Goal: Check status: Check status

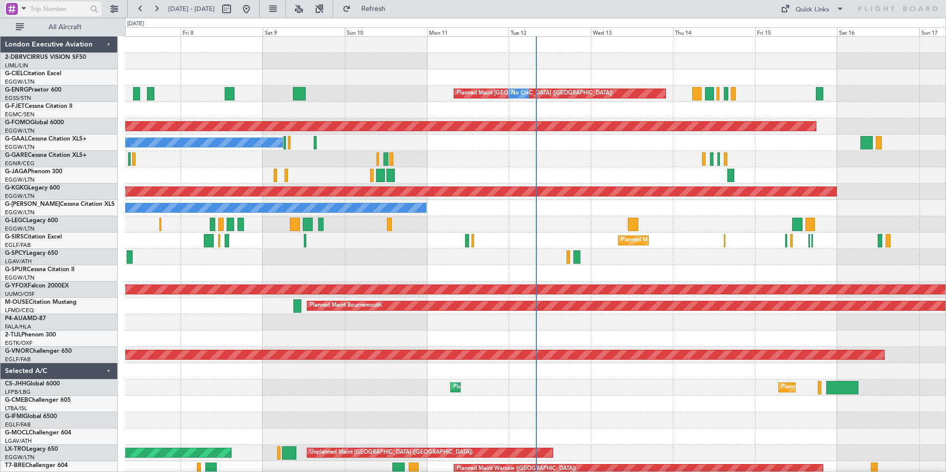
click at [24, 8] on span at bounding box center [24, 8] width 12 height 12
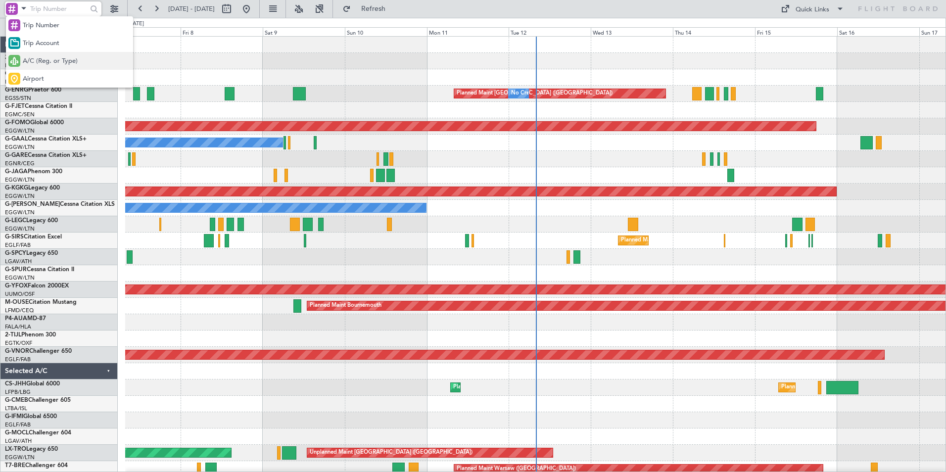
click at [20, 63] on div "A/C (Reg. or Type)" at bounding box center [69, 61] width 127 height 18
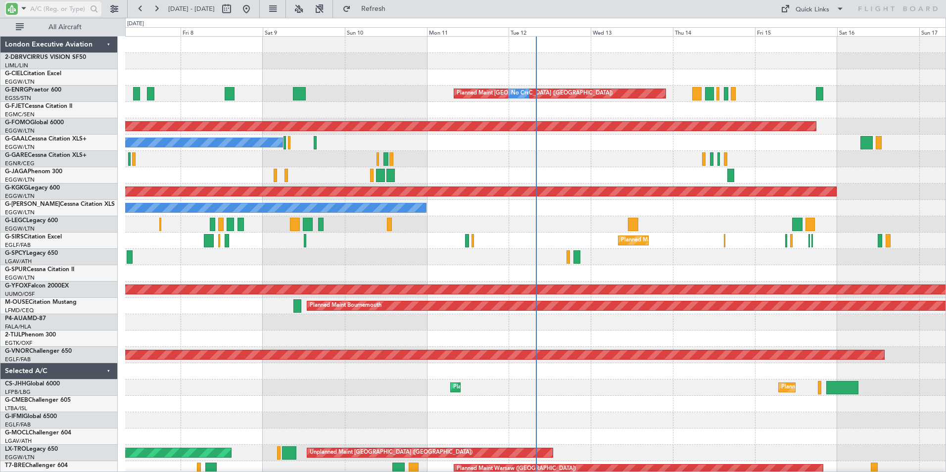
click at [45, 10] on input "text" at bounding box center [58, 8] width 57 height 15
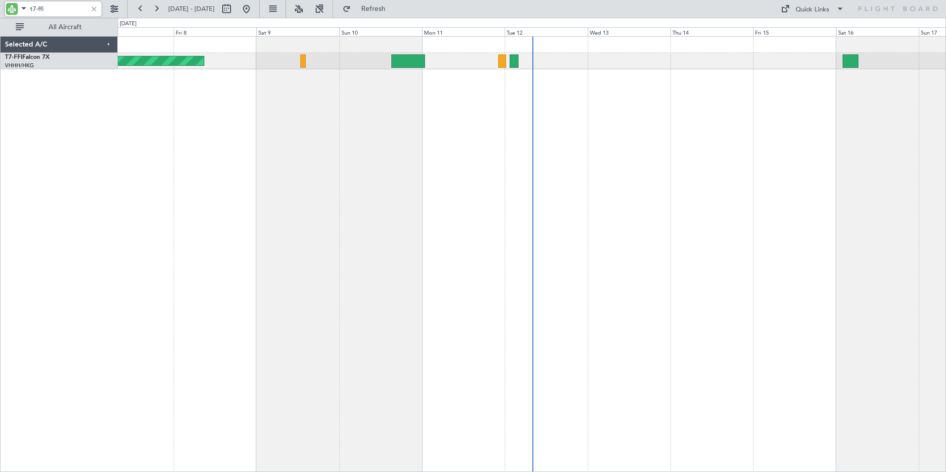
type input "t7-ffi"
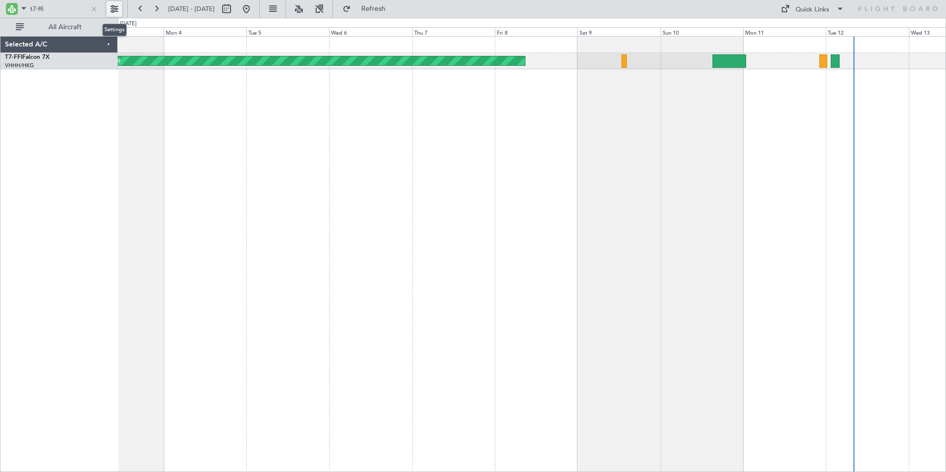
click at [665, 150] on div "Planned Maint Geneva (Cointrin)" at bounding box center [532, 254] width 829 height 436
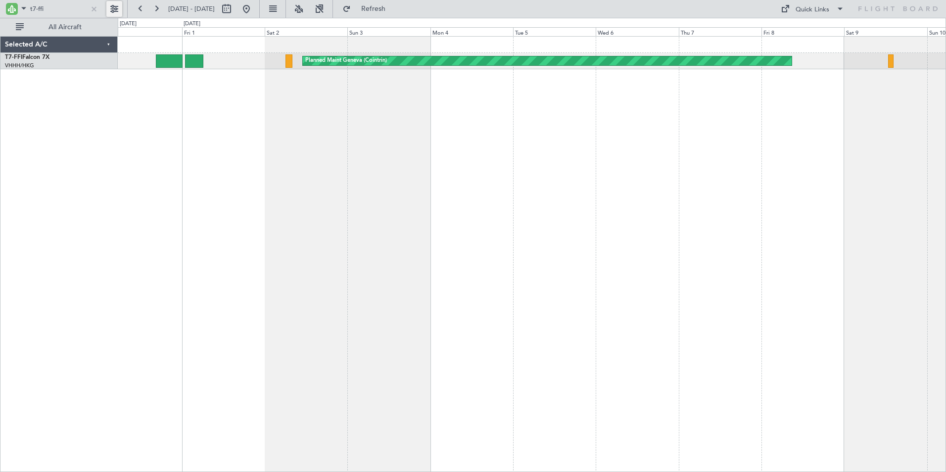
click at [647, 117] on div "Planned Maint Geneva (Cointrin) Planned Maint [GEOGRAPHIC_DATA] ([GEOGRAPHIC_DA…" at bounding box center [532, 254] width 829 height 436
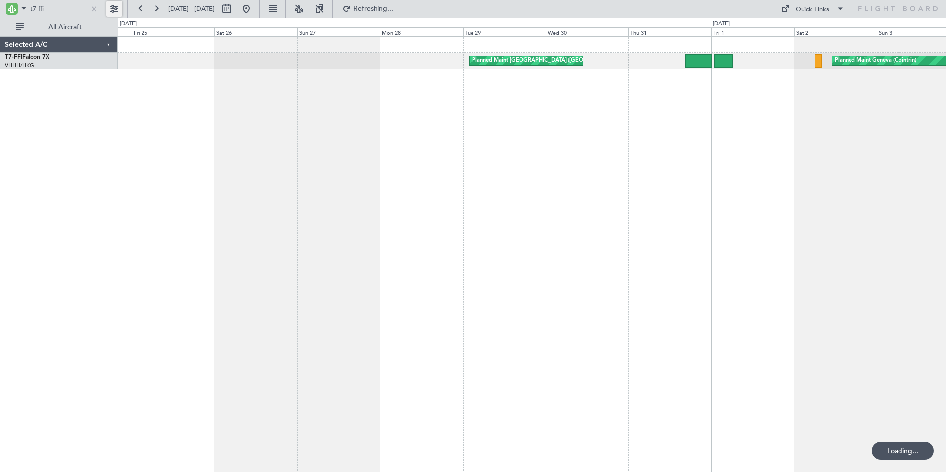
click at [591, 109] on div "Planned Maint Geneva (Cointrin) Planned Maint [GEOGRAPHIC_DATA] ([GEOGRAPHIC_DA…" at bounding box center [532, 254] width 829 height 436
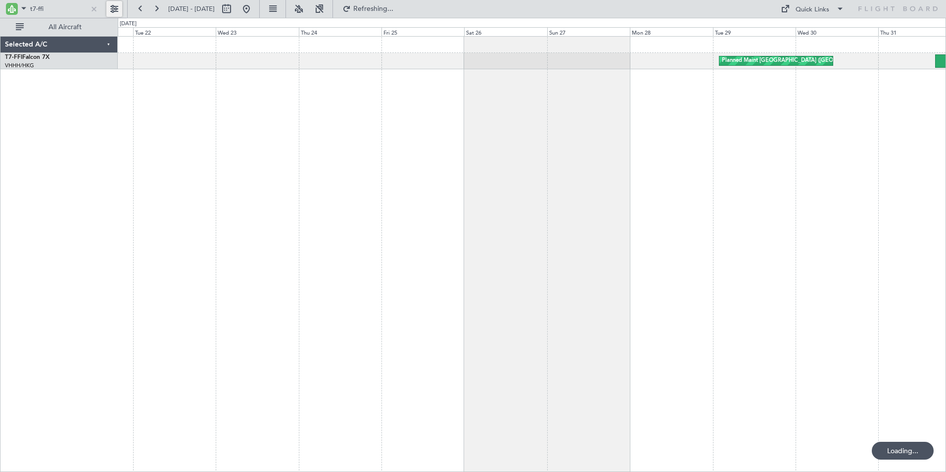
click at [517, 116] on div "Planned Maint [GEOGRAPHIC_DATA] ([GEOGRAPHIC_DATA] Intl) Planned Maint Geneva (…" at bounding box center [532, 254] width 829 height 436
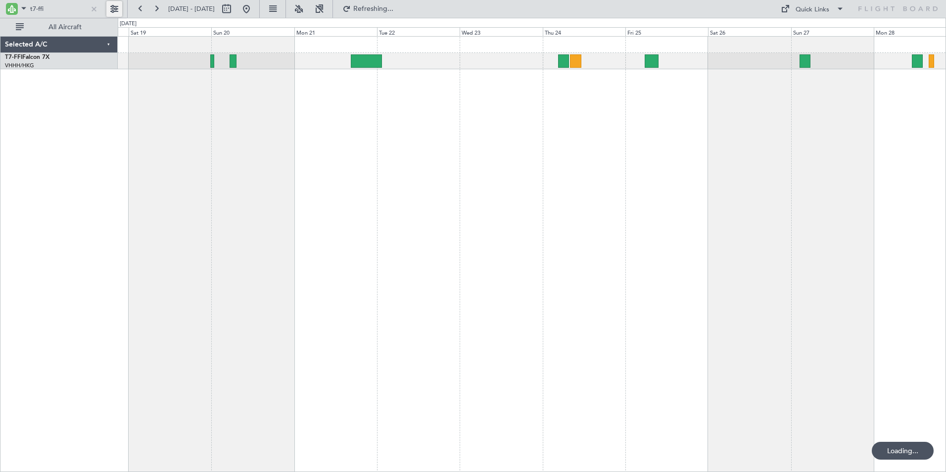
click at [564, 111] on div "Planned Maint [GEOGRAPHIC_DATA] ([GEOGRAPHIC_DATA] Intl)" at bounding box center [532, 254] width 829 height 436
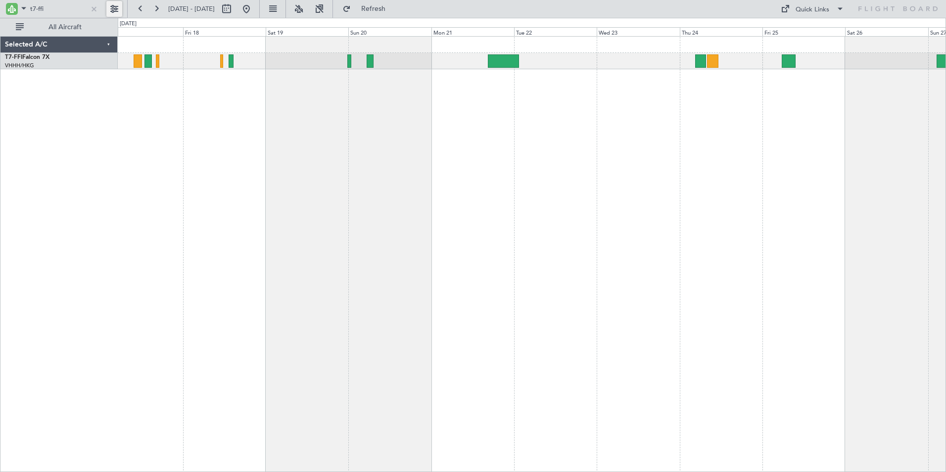
click at [331, 112] on div "Planned Maint [GEOGRAPHIC_DATA] ([GEOGRAPHIC_DATA] Intl)" at bounding box center [532, 254] width 829 height 436
